Goal: Task Accomplishment & Management: Complete application form

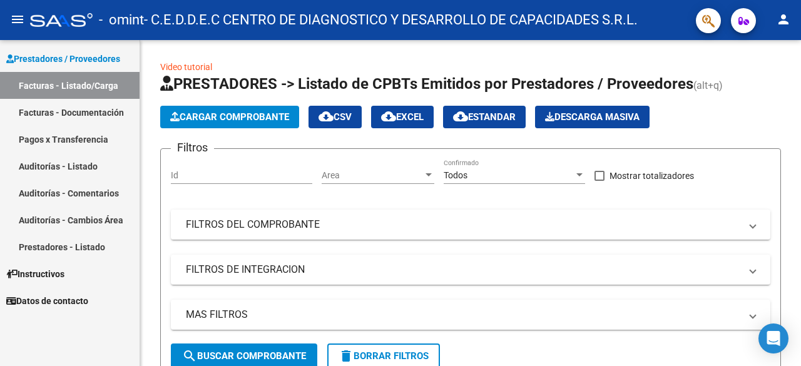
click at [63, 113] on link "Facturas - Documentación" at bounding box center [69, 112] width 139 height 27
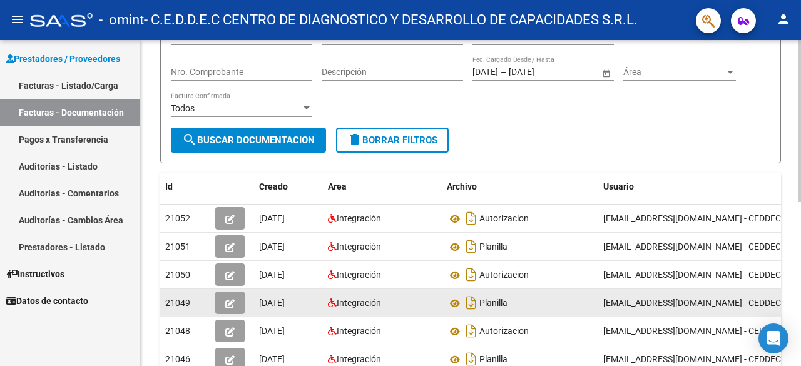
scroll to position [63, 0]
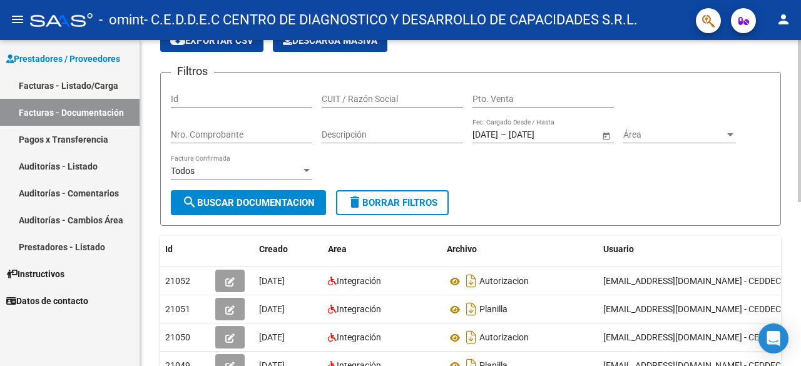
click at [253, 132] on input "Nro. Comprobante" at bounding box center [241, 134] width 141 height 11
type input "20434"
click at [262, 204] on span "search Buscar Documentacion" at bounding box center [248, 202] width 133 height 11
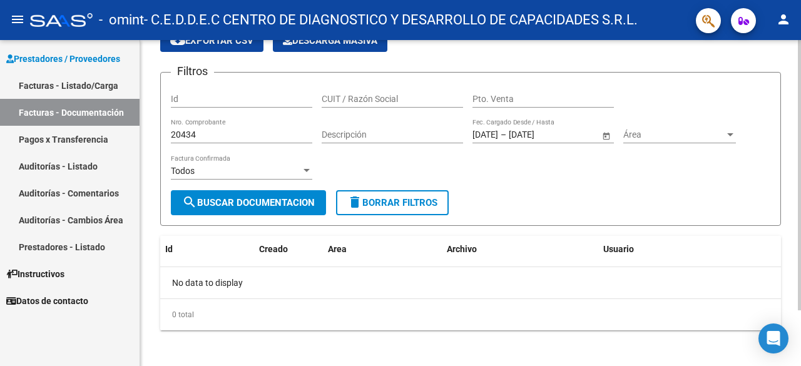
click at [354, 200] on mat-icon "delete" at bounding box center [354, 202] width 15 height 15
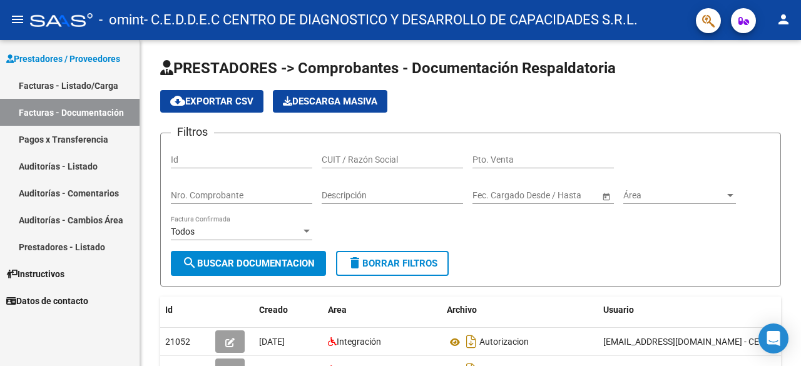
scroll to position [0, 0]
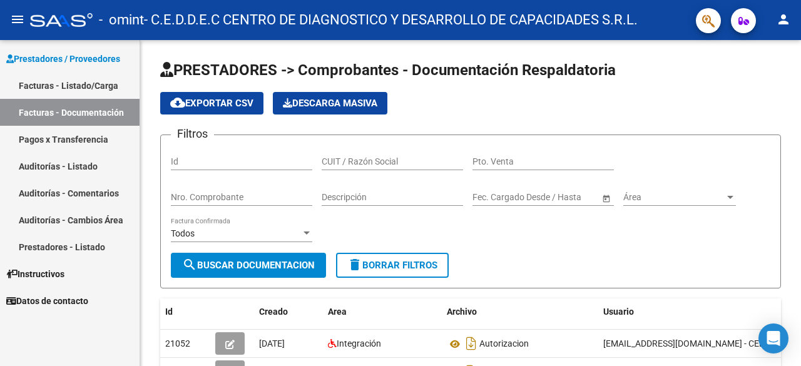
click at [68, 81] on link "Facturas - Listado/Carga" at bounding box center [69, 85] width 139 height 27
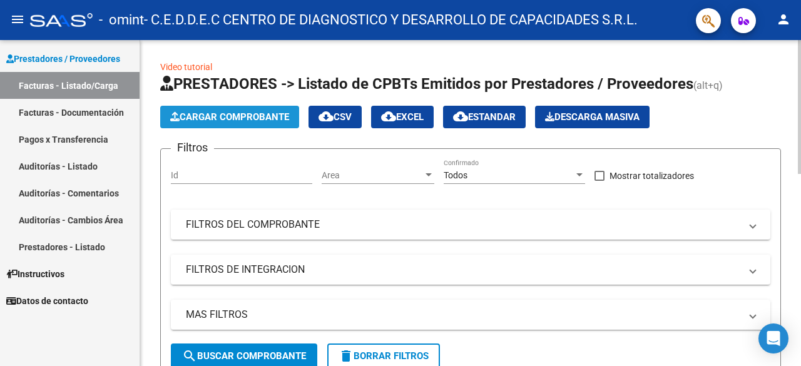
click at [241, 121] on span "Cargar Comprobante" at bounding box center [229, 116] width 119 height 11
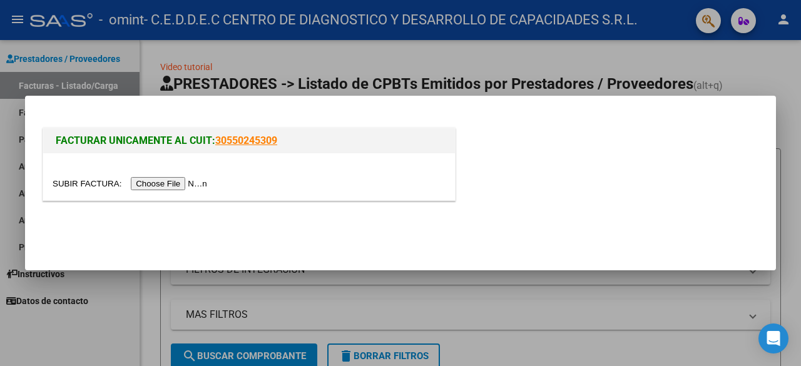
click at [193, 181] on input "file" at bounding box center [132, 183] width 158 height 13
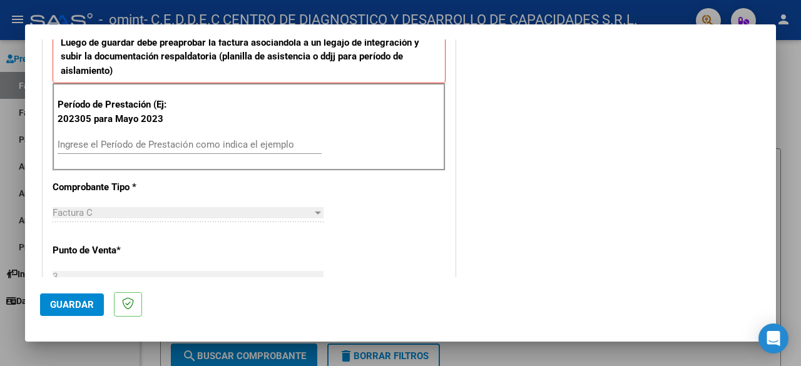
scroll to position [313, 0]
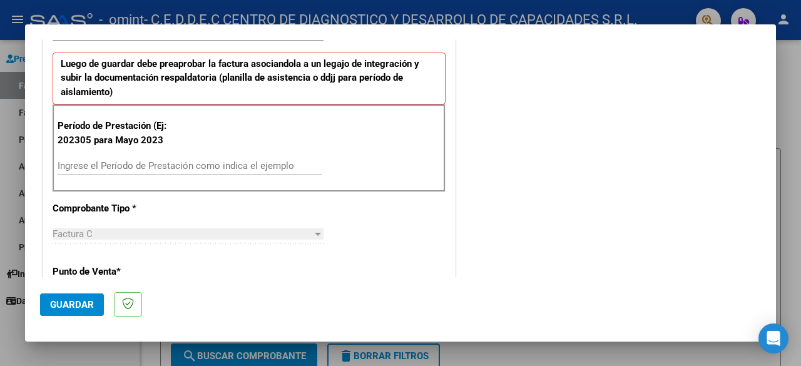
click at [215, 168] on input "Ingrese el Período de Prestación como indica el ejemplo" at bounding box center [190, 165] width 264 height 11
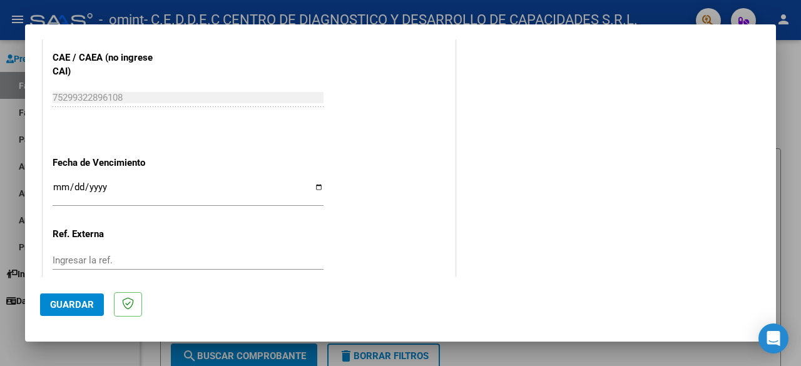
scroll to position [813, 0]
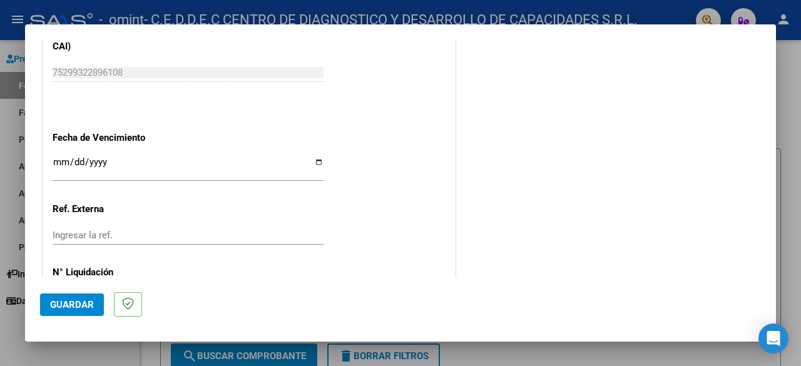
type input "202506"
click at [315, 162] on input "Ingresar la fecha" at bounding box center [188, 167] width 271 height 20
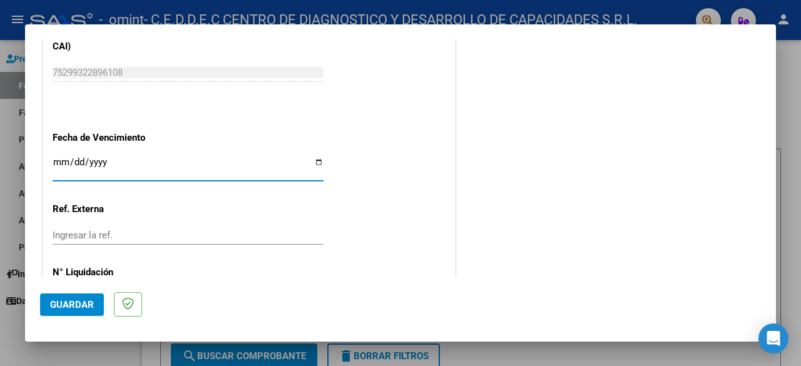
type input "[DATE]"
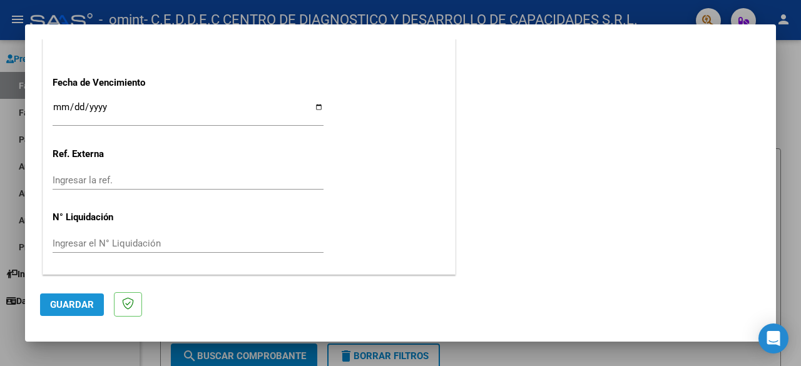
click at [72, 308] on span "Guardar" at bounding box center [72, 304] width 44 height 11
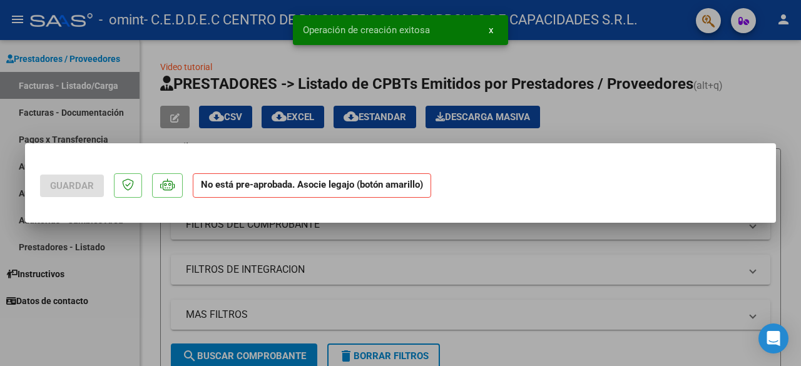
scroll to position [0, 0]
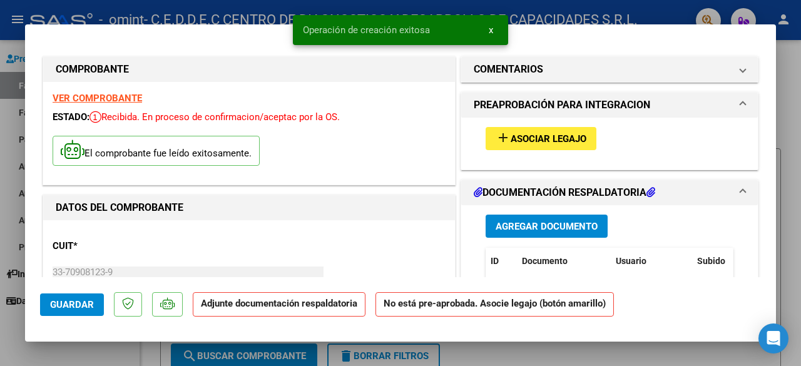
click at [543, 134] on span "Asociar Legajo" at bounding box center [548, 138] width 76 height 11
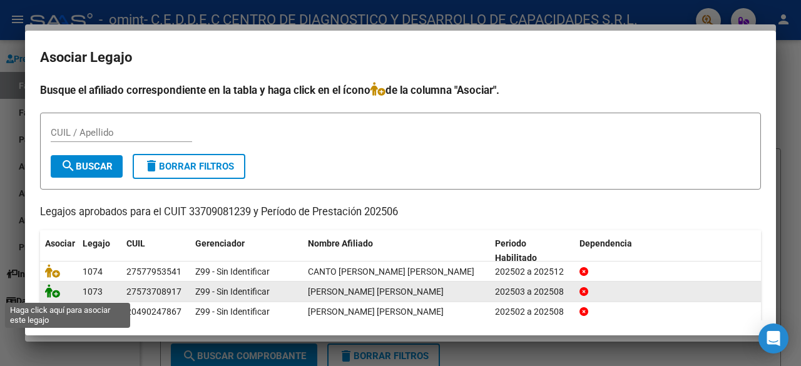
click at [47, 293] on icon at bounding box center [52, 291] width 15 height 14
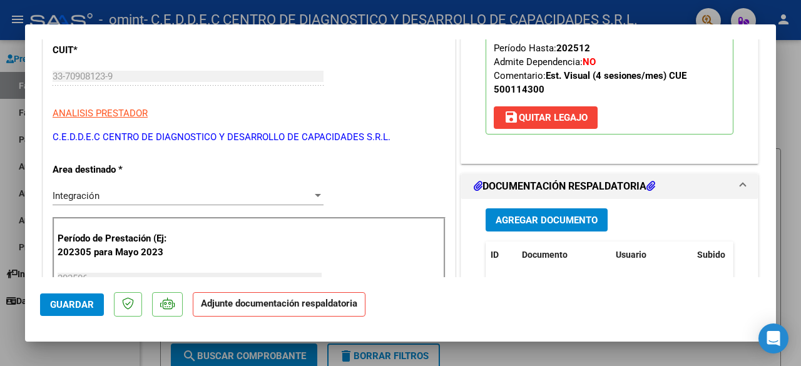
scroll to position [250, 0]
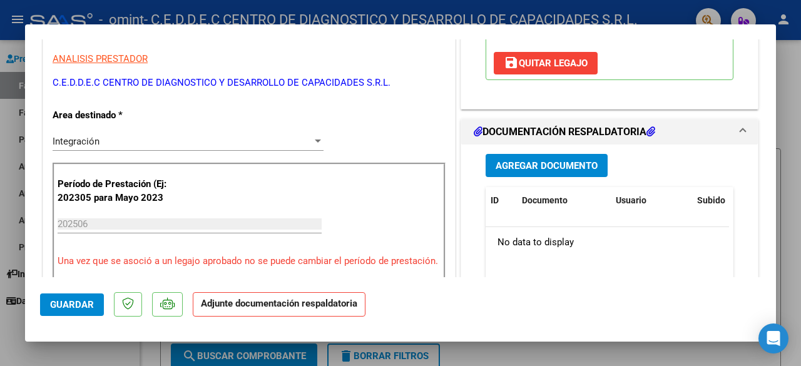
click at [562, 177] on button "Agregar Documento" at bounding box center [546, 165] width 122 height 23
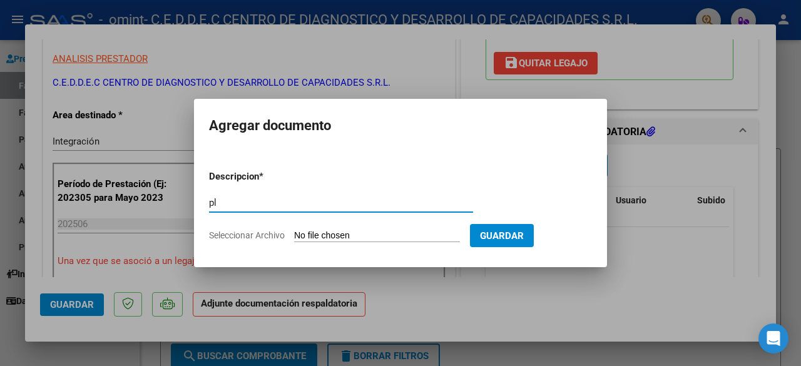
type input "p"
type input "PLANILLA"
click at [407, 234] on input "Seleccionar Archivo" at bounding box center [377, 236] width 166 height 12
type input "C:\fakepath\33709081239_011_00003_00020434_PLANILLA.pdf"
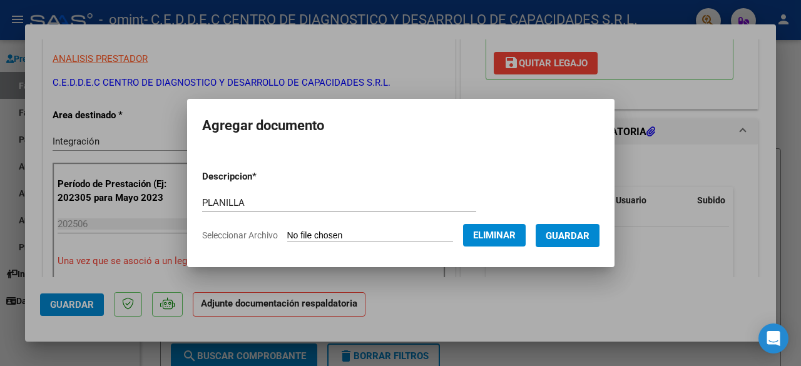
click at [582, 233] on span "Guardar" at bounding box center [567, 235] width 44 height 11
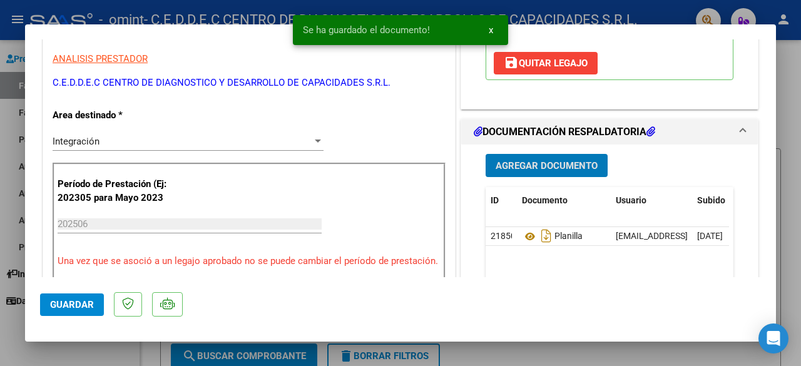
click at [553, 171] on span "Agregar Documento" at bounding box center [546, 165] width 102 height 11
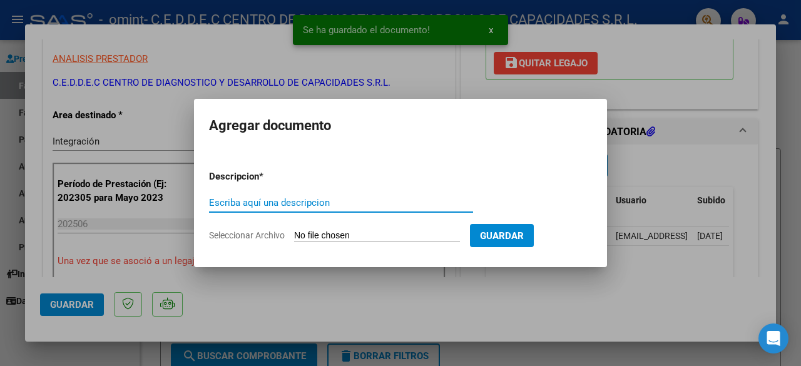
click at [335, 201] on input "Escriba aquí una descripcion" at bounding box center [341, 202] width 264 height 11
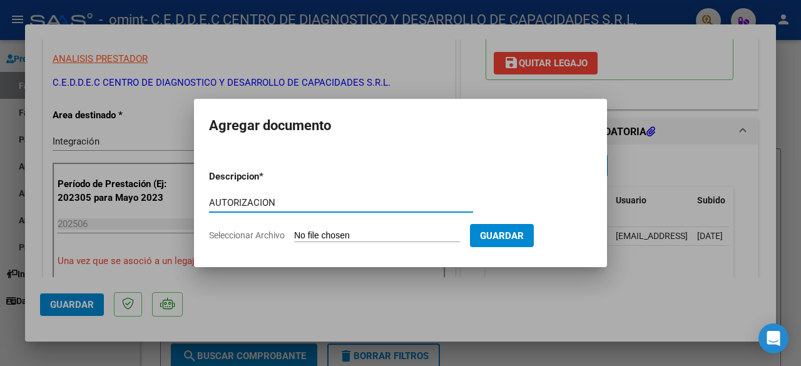
type input "AUTORIZACION"
click at [353, 238] on input "Seleccionar Archivo" at bounding box center [377, 236] width 166 height 12
type input "C:\fakepath\33709081239_011_00003_00020434_AUTORIZACION.pdf"
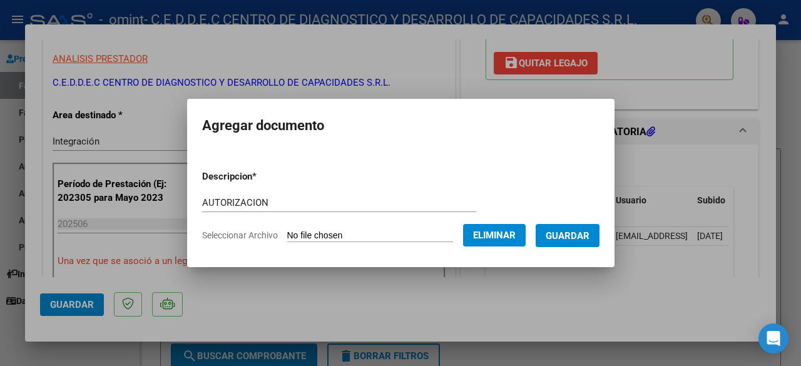
click at [570, 241] on span "Guardar" at bounding box center [567, 235] width 44 height 11
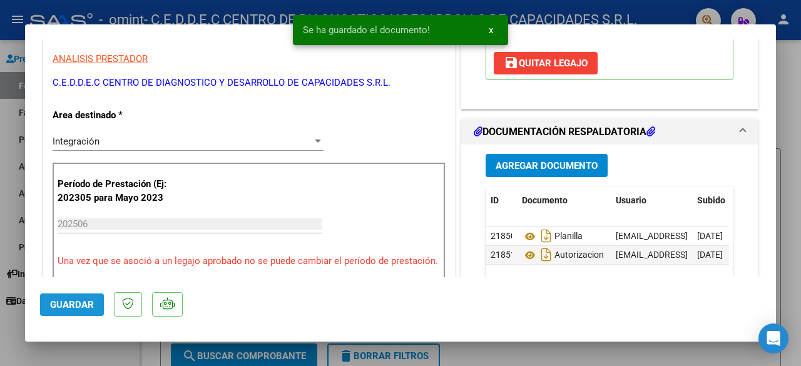
click at [79, 296] on button "Guardar" at bounding box center [72, 304] width 64 height 23
type input "$ 0,00"
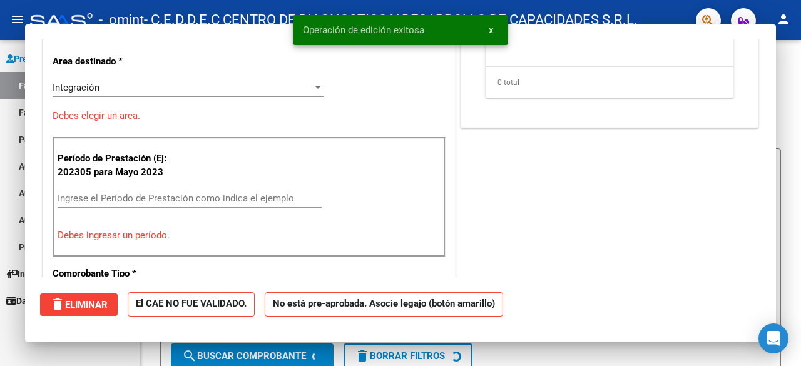
scroll to position [0, 0]
